Goal: Task Accomplishment & Management: Use online tool/utility

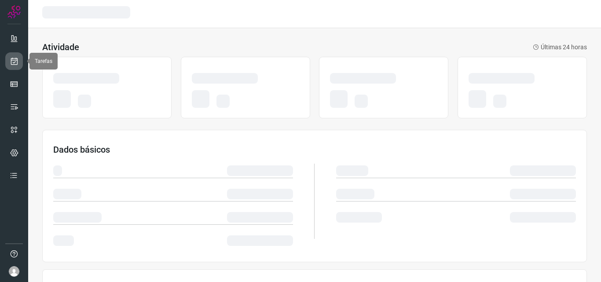
click at [18, 66] on link at bounding box center [14, 61] width 18 height 18
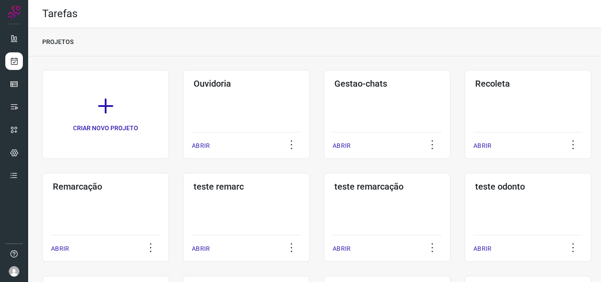
click at [130, 222] on div "Remarcação ABRIR" at bounding box center [105, 217] width 127 height 89
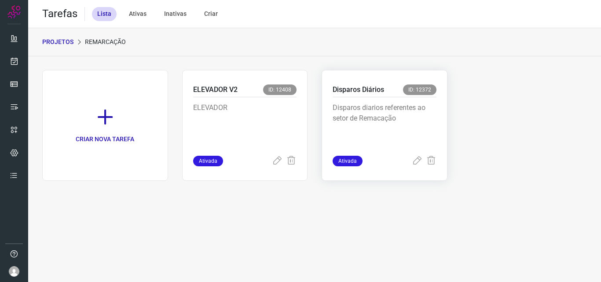
click at [398, 115] on p "Disparos diarios referentes ao setor de Remacação" at bounding box center [385, 125] width 104 height 44
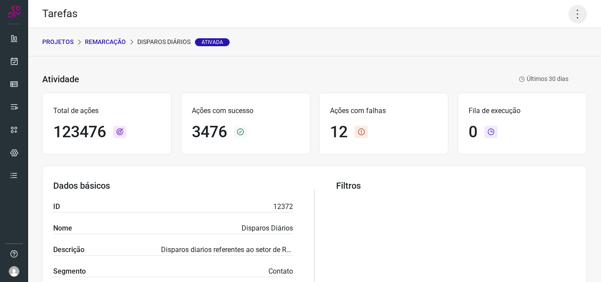
click at [569, 13] on icon at bounding box center [578, 14] width 18 height 18
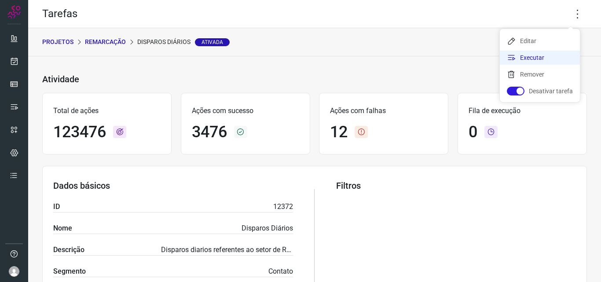
click at [536, 60] on li "Executar" at bounding box center [540, 58] width 80 height 14
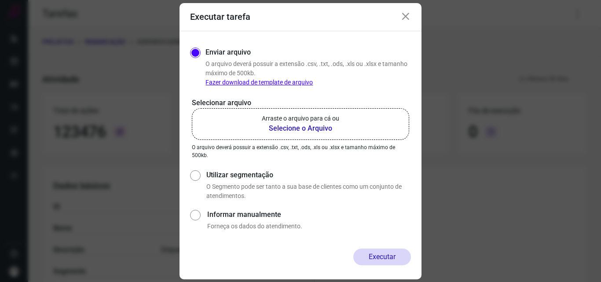
click at [312, 124] on b "Selecione o Arquivo" at bounding box center [300, 128] width 77 height 11
click at [0, 0] on input "Arraste o arquivo para cá ou Selecione o Arquivo" at bounding box center [0, 0] width 0 height 0
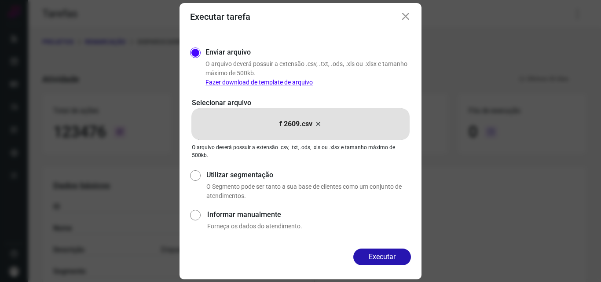
click at [372, 258] on button "Executar" at bounding box center [383, 257] width 58 height 17
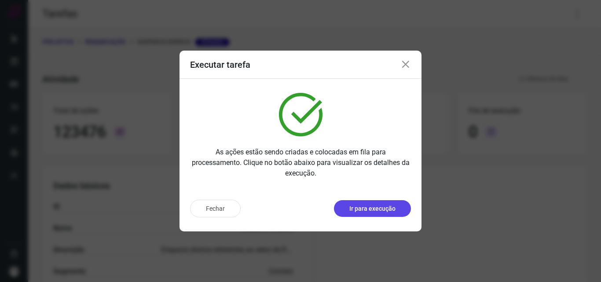
click at [391, 215] on button "Ir para execução" at bounding box center [372, 208] width 77 height 17
